Goal: Task Accomplishment & Management: Use online tool/utility

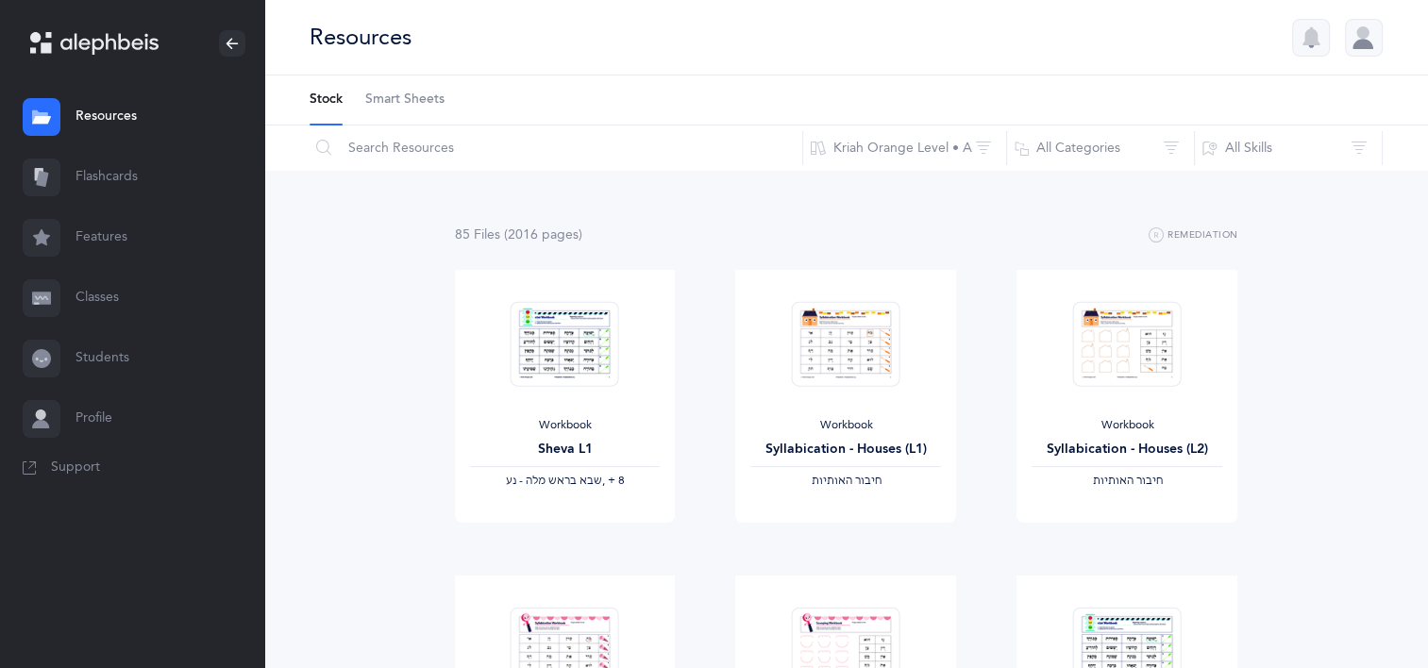
click at [76, 305] on link "Classes" at bounding box center [132, 298] width 264 height 60
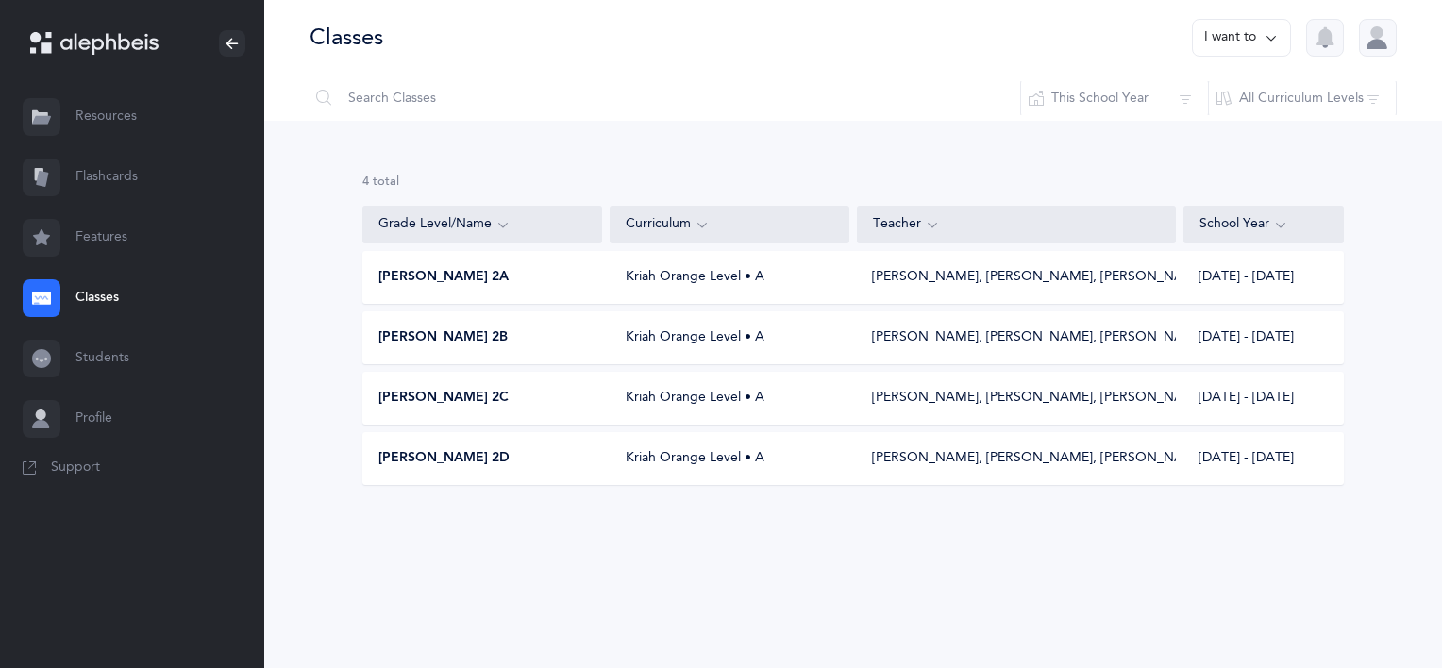
click at [570, 265] on div "[PERSON_NAME] 2A Kriah Orange Level • A [PERSON_NAME], [PERSON_NAME], [PERSON_N…" at bounding box center [852, 277] width 981 height 53
click at [502, 407] on div "[PERSON_NAME] 2C" at bounding box center [483, 398] width 240 height 19
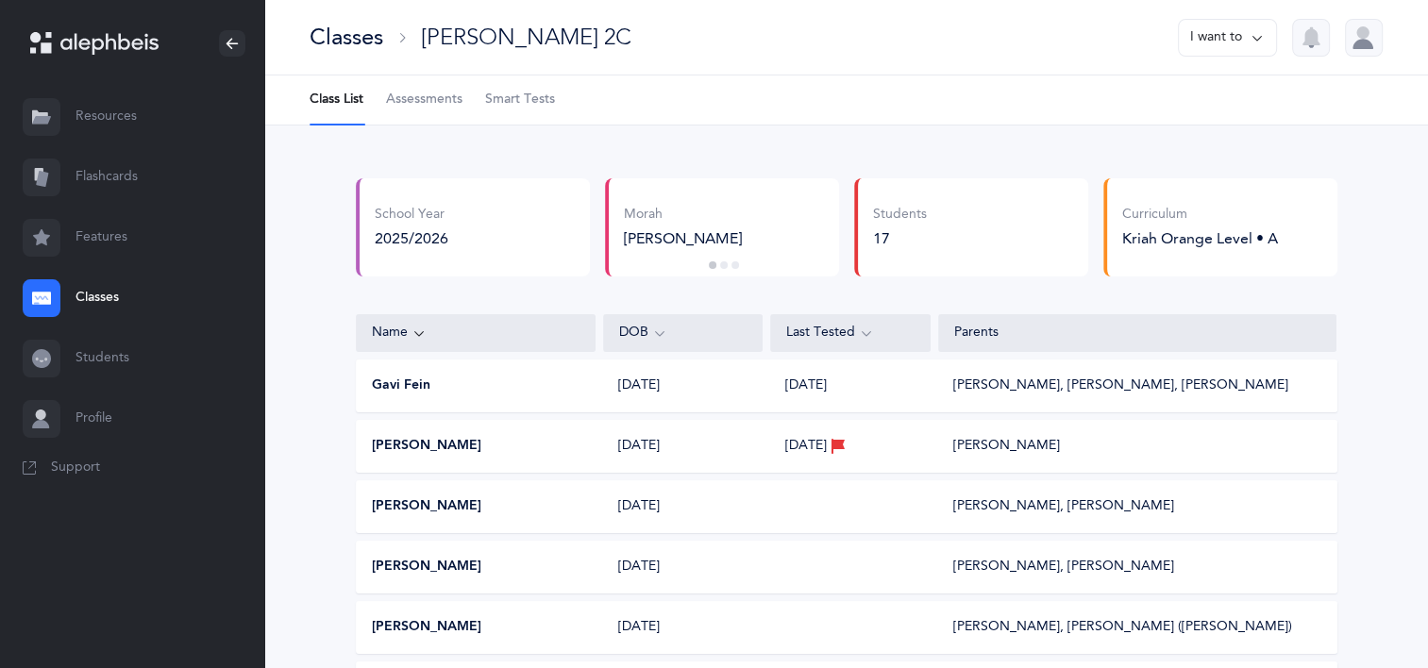
click at [487, 83] on ul "Class List Assessments Smart Tests" at bounding box center [846, 100] width 1164 height 50
click at [495, 104] on span "Smart Tests" at bounding box center [520, 100] width 70 height 19
click at [50, 294] on icon at bounding box center [41, 298] width 19 height 12
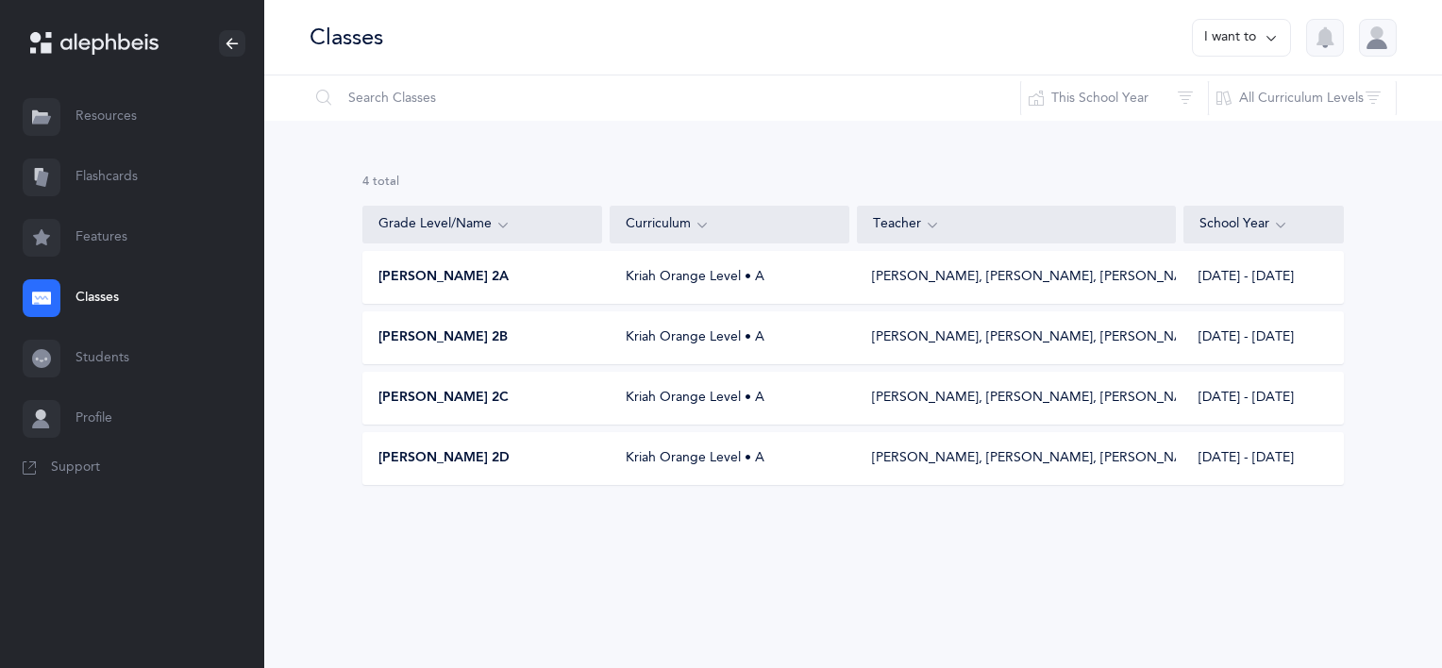
click at [518, 276] on div "[PERSON_NAME] 2A" at bounding box center [483, 277] width 240 height 19
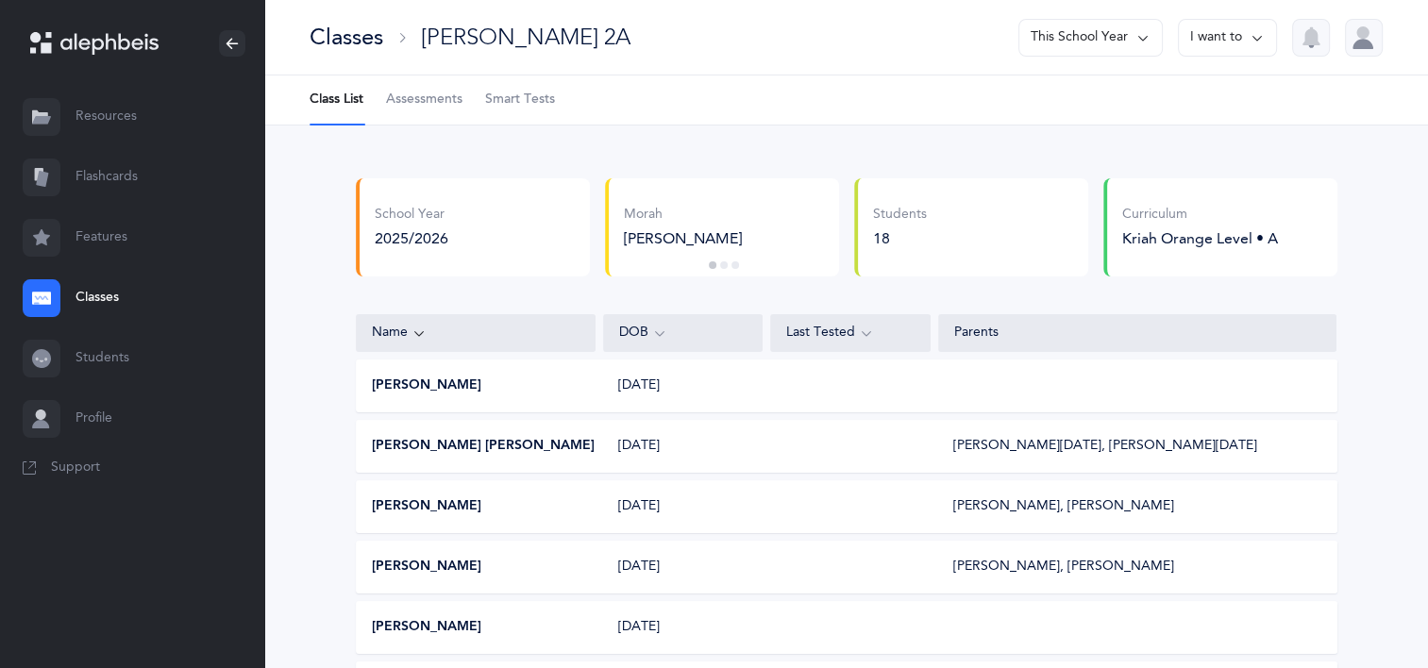
click at [540, 98] on span "Smart Tests" at bounding box center [520, 100] width 70 height 19
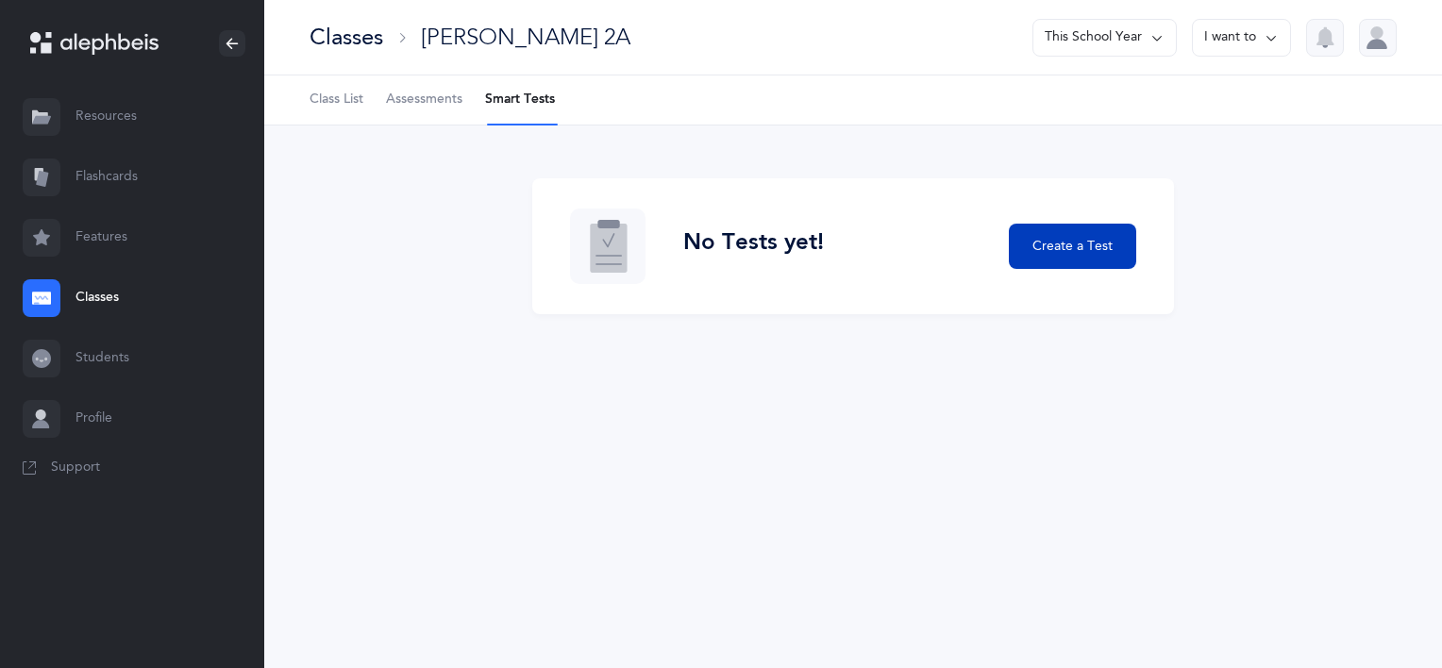
click at [1019, 242] on button "Create a Test" at bounding box center [1072, 246] width 127 height 45
select select "letters-nekudos"
select select
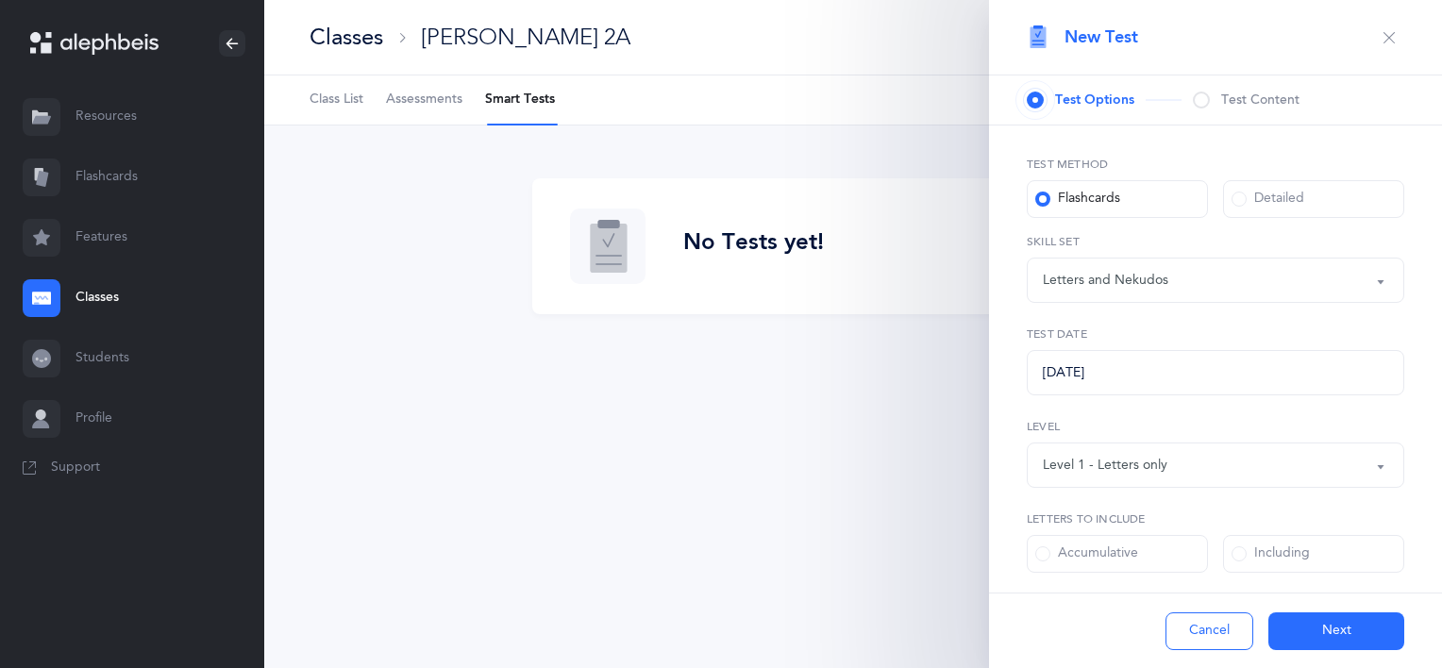
select select "27"
click at [1231, 188] on label "Detailed" at bounding box center [1313, 199] width 181 height 38
click at [0, 0] on input "Detailed" at bounding box center [0, 0] width 0 height 0
click at [1110, 208] on label "Flashcards" at bounding box center [1117, 199] width 181 height 38
click at [0, 0] on input "Flashcards" at bounding box center [0, 0] width 0 height 0
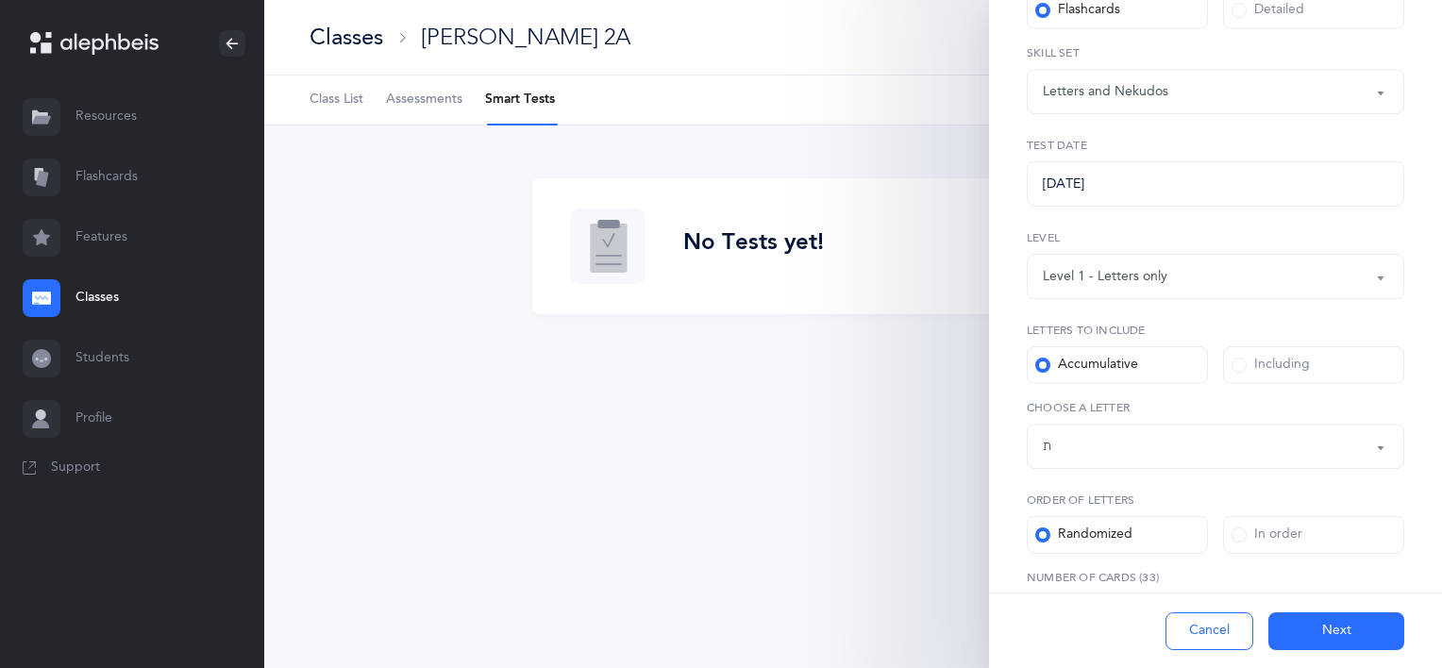
scroll to position [253, 0]
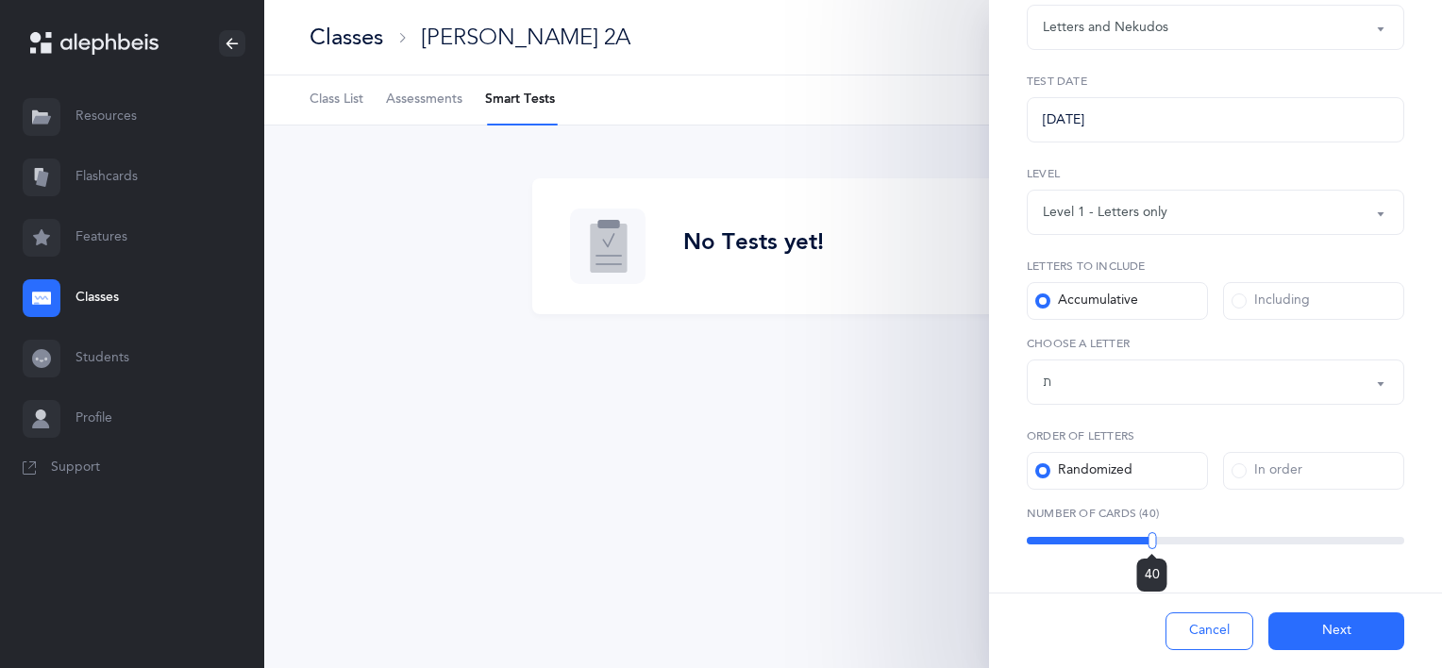
drag, startPoint x: 1121, startPoint y: 544, endPoint x: 1147, endPoint y: 549, distance: 27.0
click at [1147, 549] on div "40" at bounding box center [1151, 540] width 8 height 17
click at [1308, 633] on button "Next" at bounding box center [1336, 631] width 136 height 38
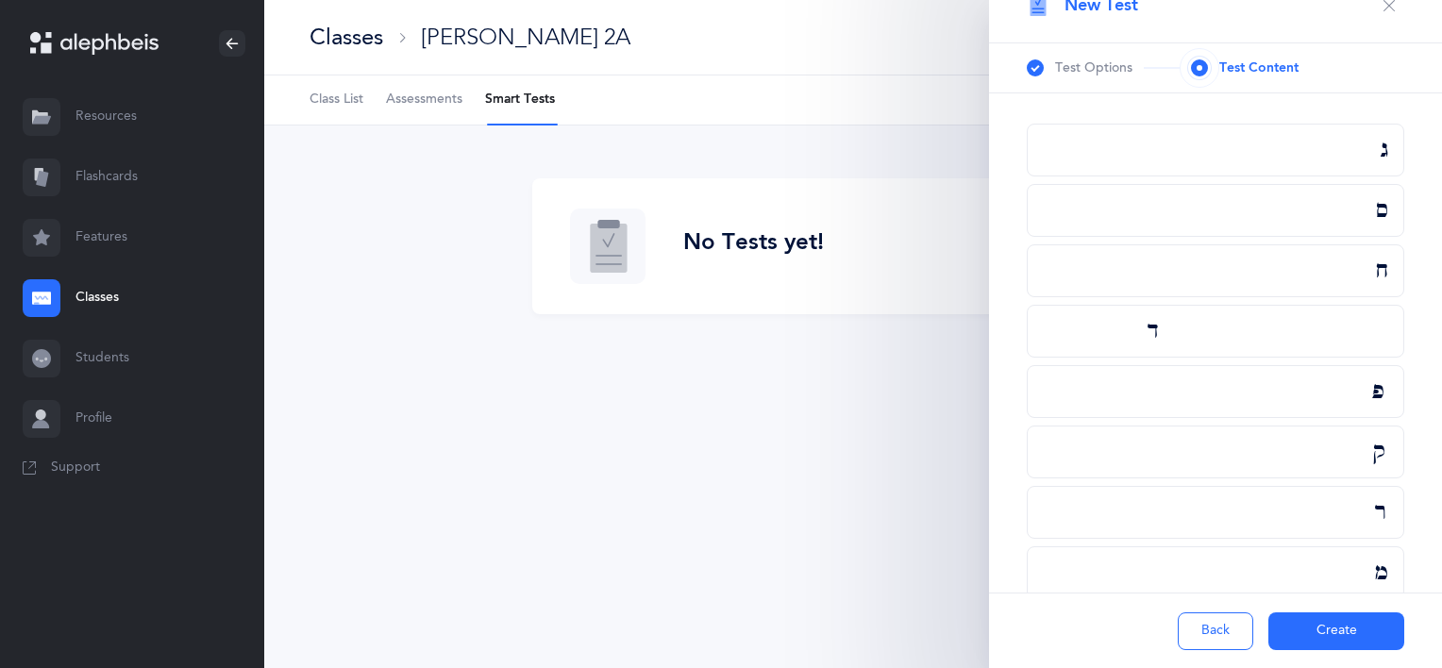
scroll to position [0, 0]
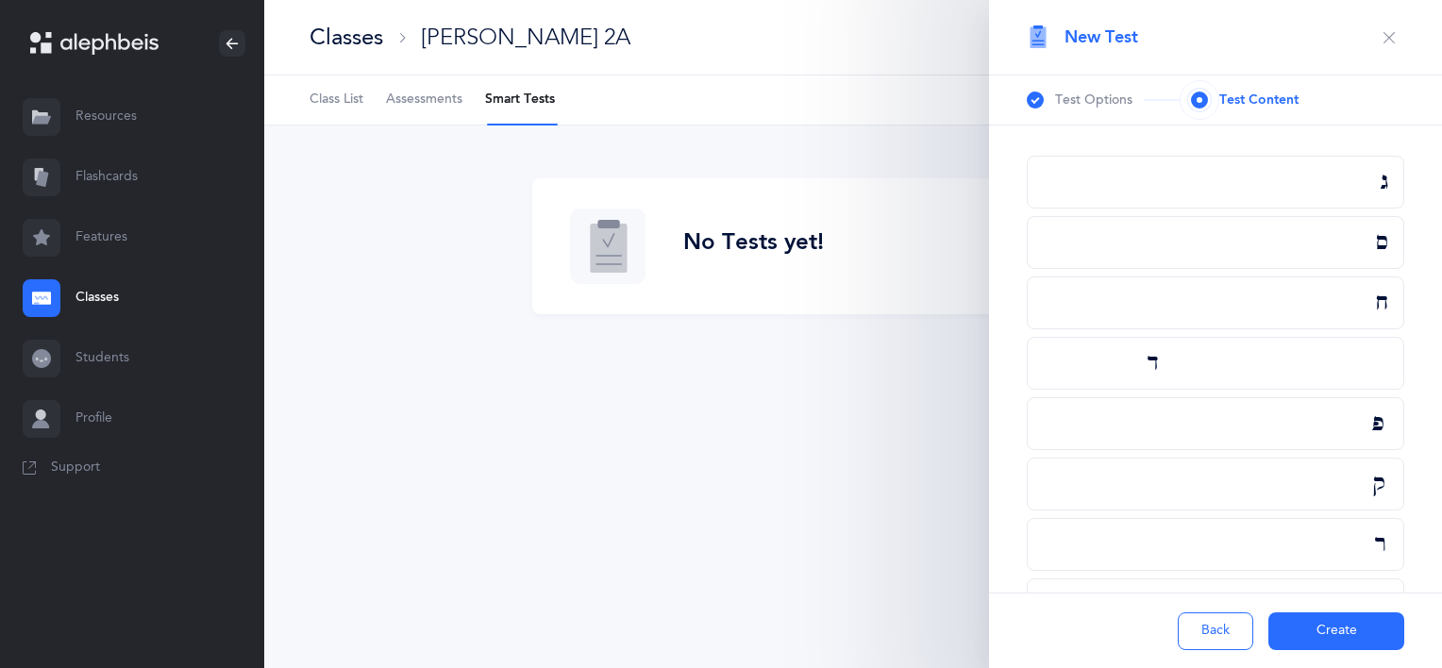
click at [1254, 177] on div "ג" at bounding box center [1215, 182] width 377 height 53
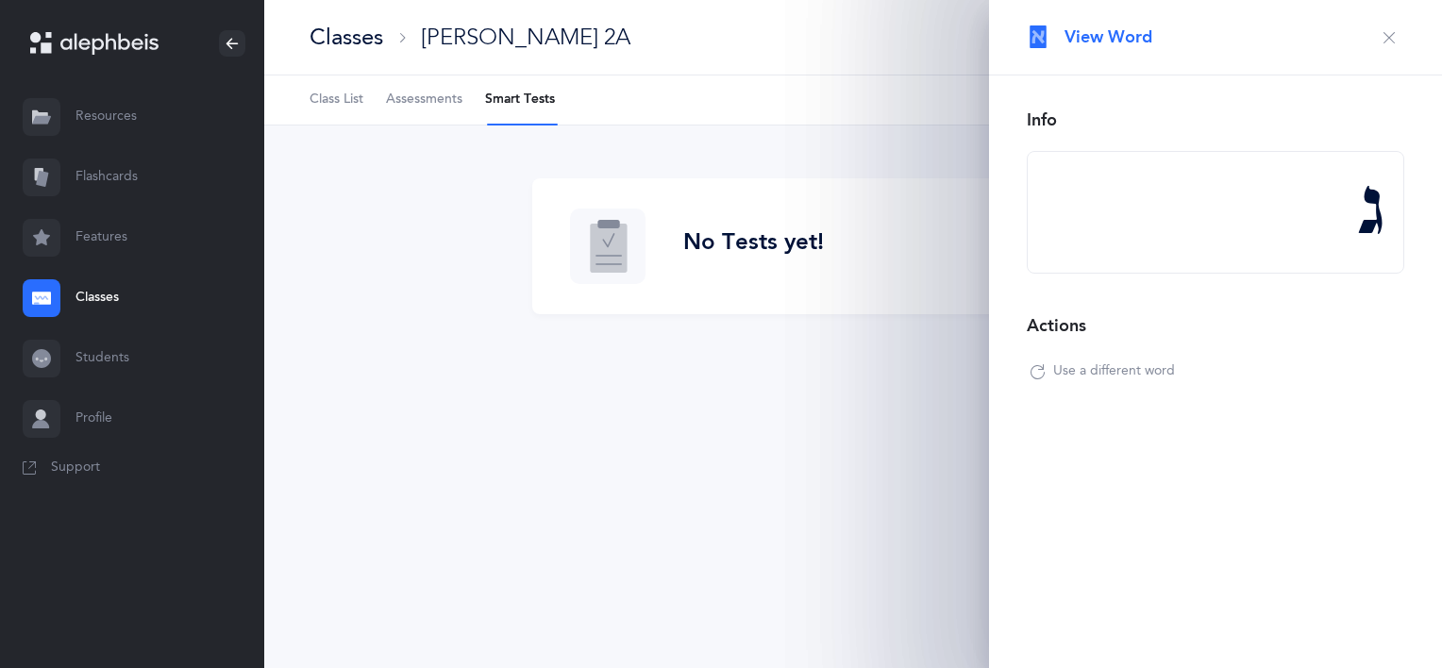
click at [1156, 379] on span "Use a different word" at bounding box center [1114, 371] width 122 height 19
click at [1155, 376] on span "Use a different word" at bounding box center [1114, 371] width 122 height 19
click at [1393, 34] on icon "button" at bounding box center [1388, 37] width 15 height 15
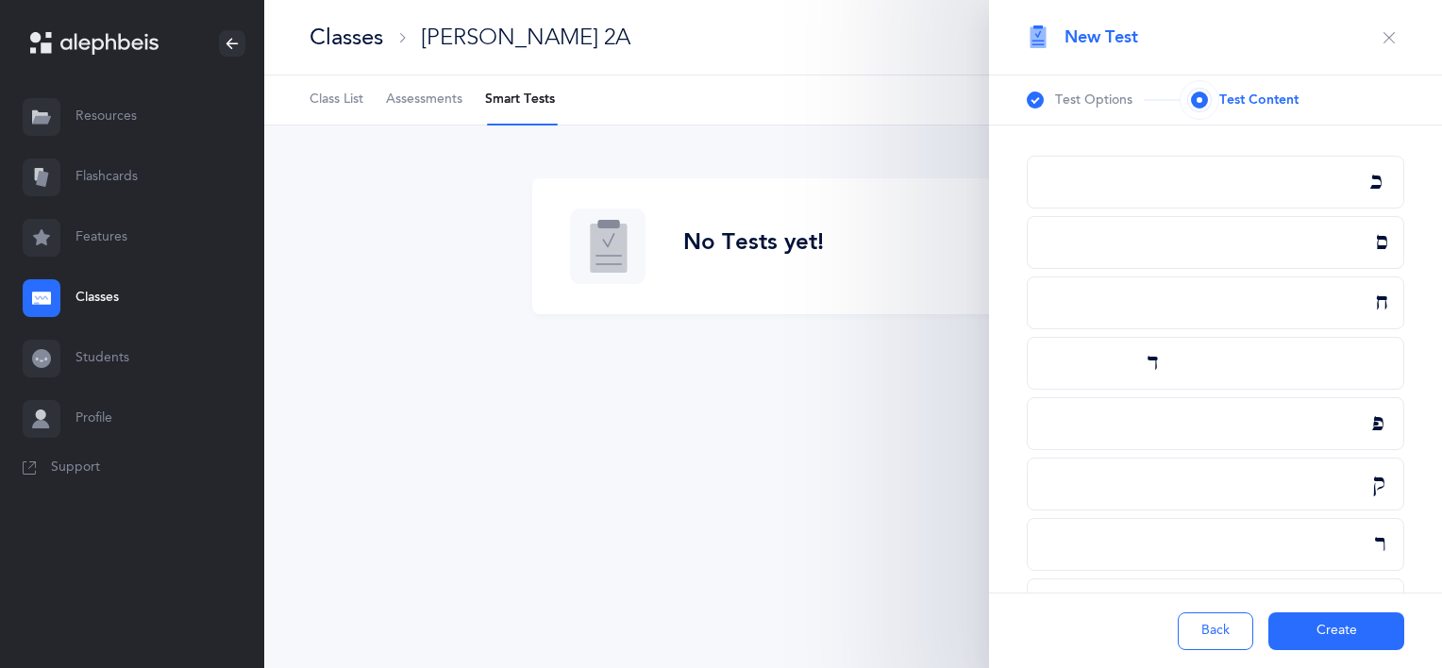
drag, startPoint x: 1341, startPoint y: 630, endPoint x: 1335, endPoint y: 617, distance: 14.4
click at [1335, 617] on button "Create" at bounding box center [1336, 631] width 136 height 38
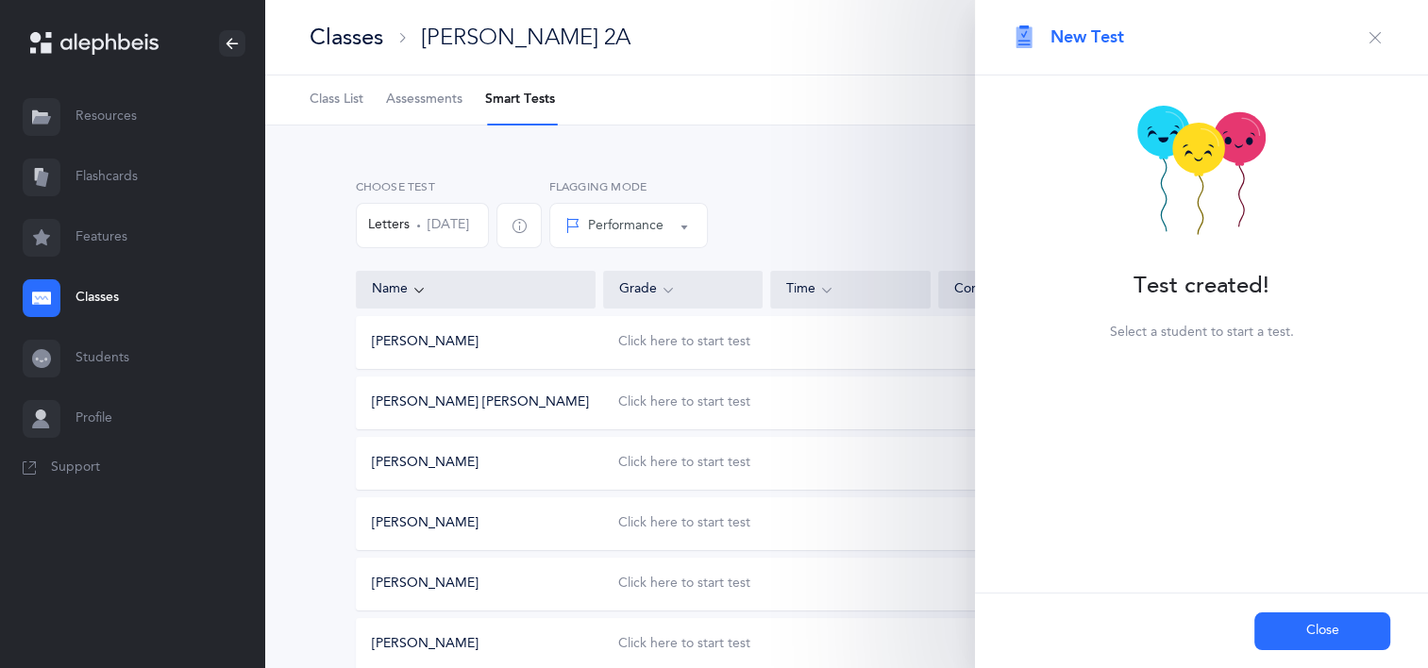
click at [1379, 40] on icon "button" at bounding box center [1374, 37] width 15 height 15
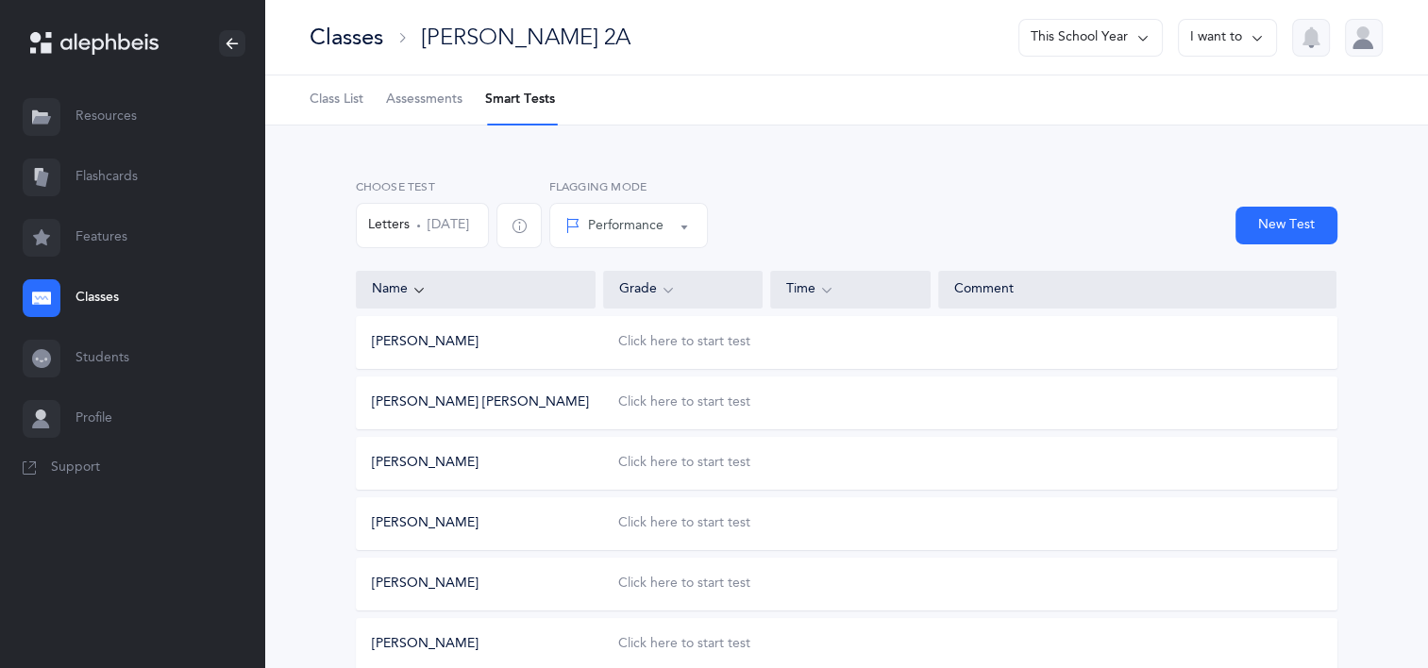
click at [475, 229] on button "Letters [DATE]" at bounding box center [422, 225] width 133 height 45
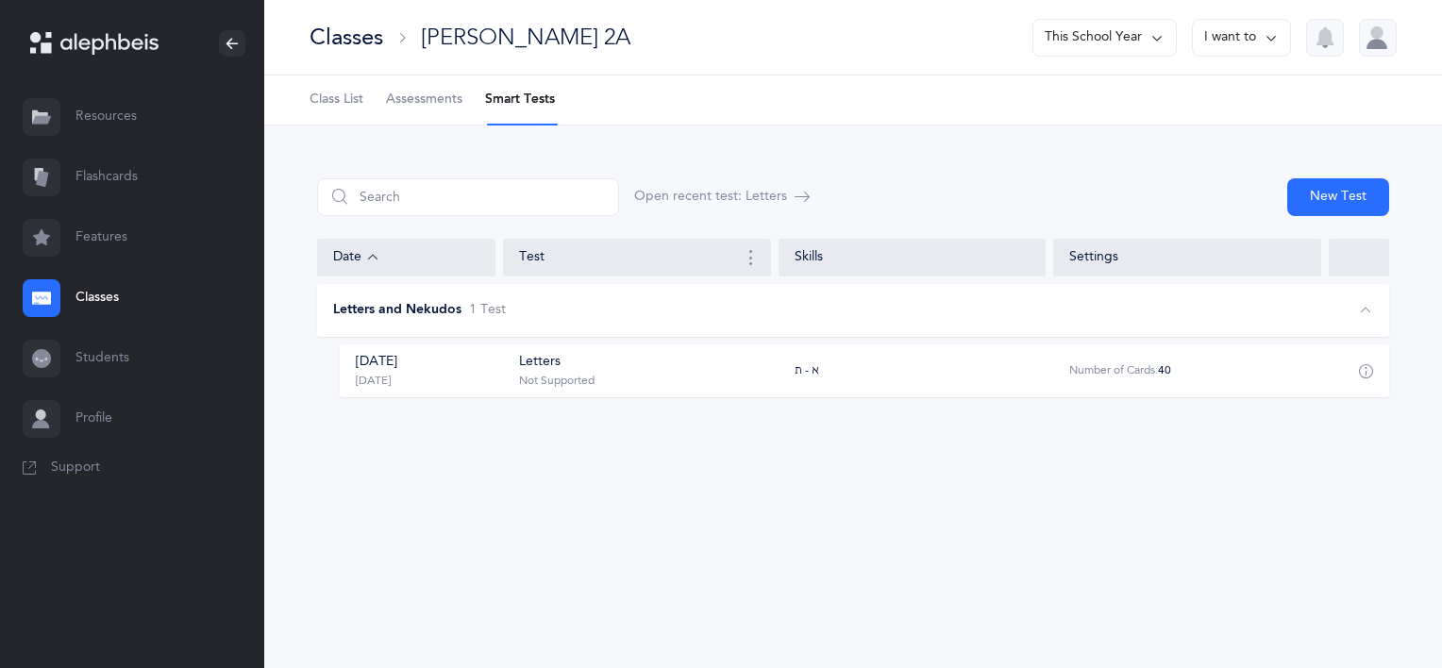
click at [1368, 368] on icon "button" at bounding box center [1365, 370] width 15 height 15
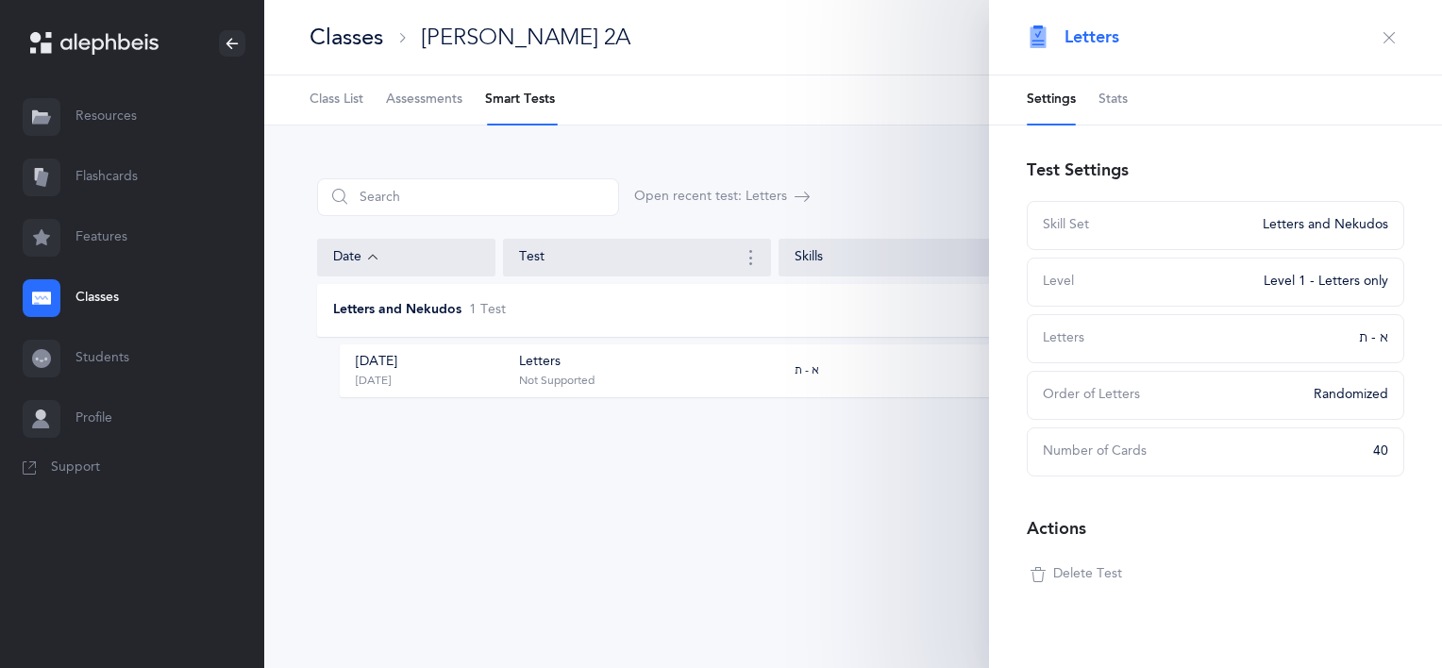
scroll to position [26, 0]
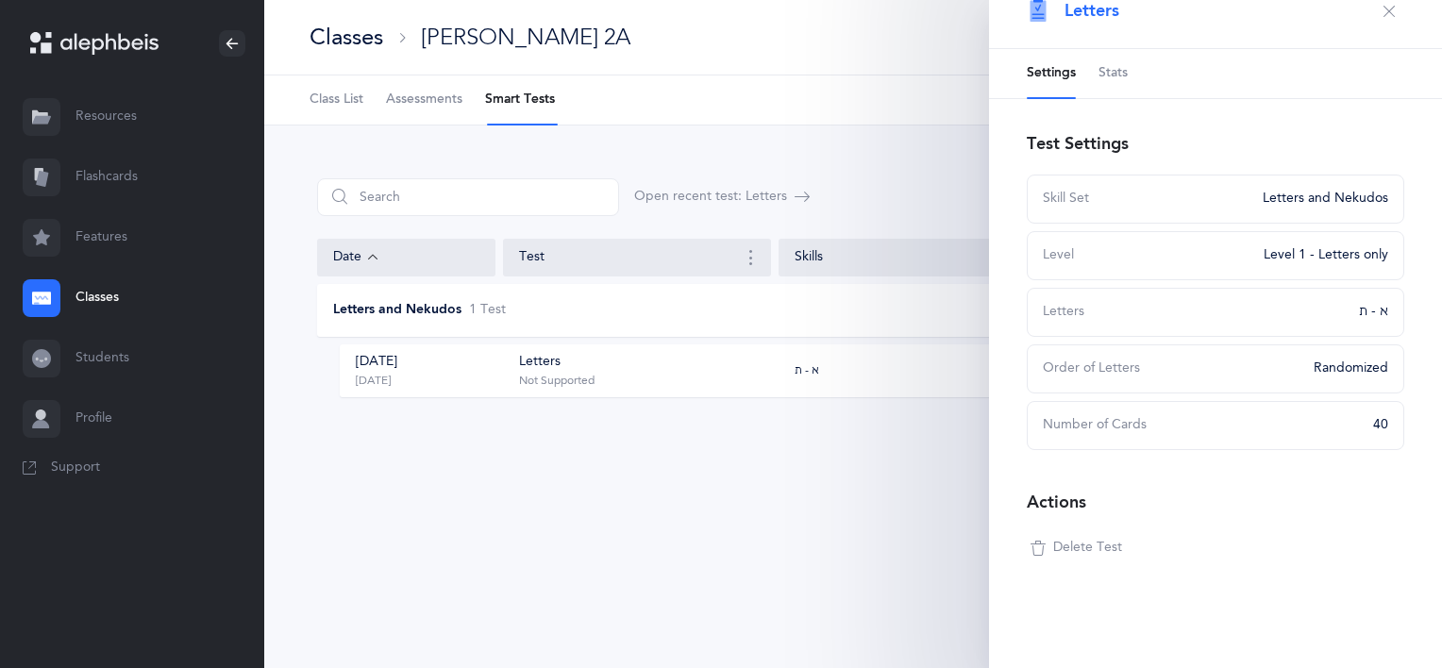
click at [1064, 547] on span "Delete Test" at bounding box center [1087, 548] width 69 height 19
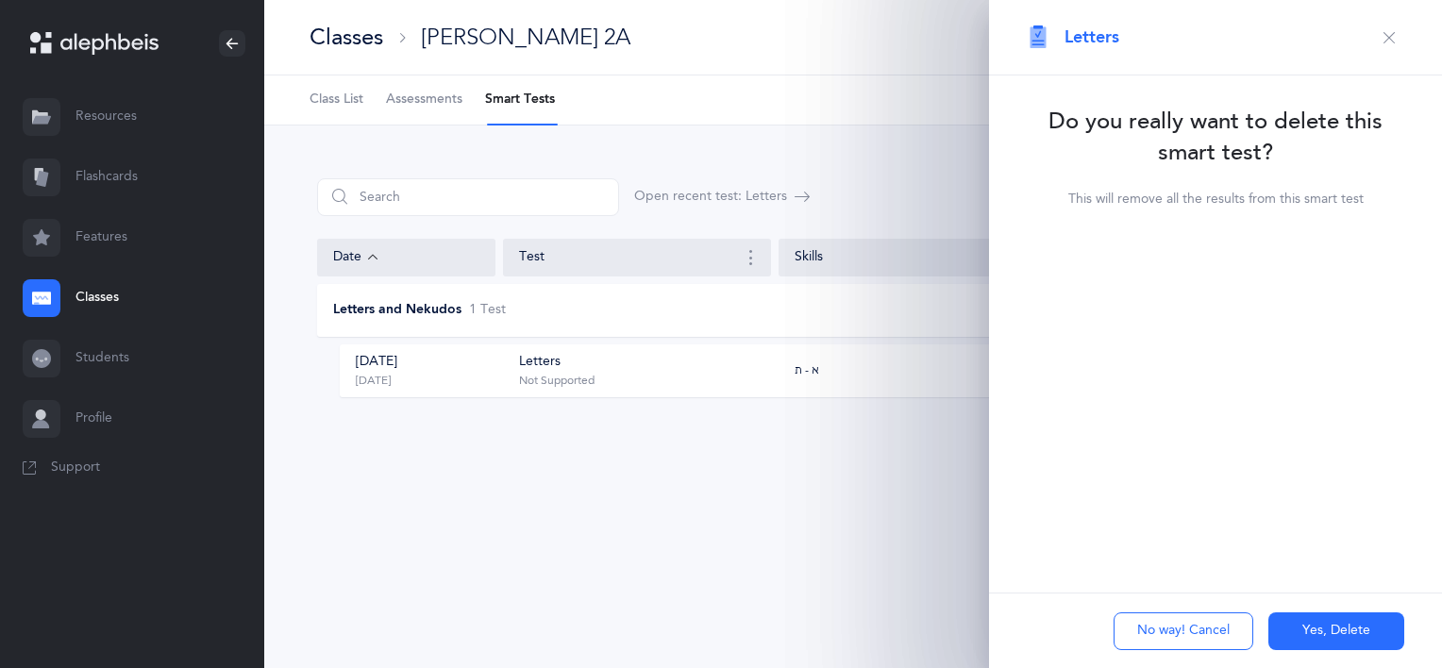
click at [1306, 632] on button "Yes, Delete" at bounding box center [1336, 631] width 136 height 38
